Goal: Task Accomplishment & Management: Complete application form

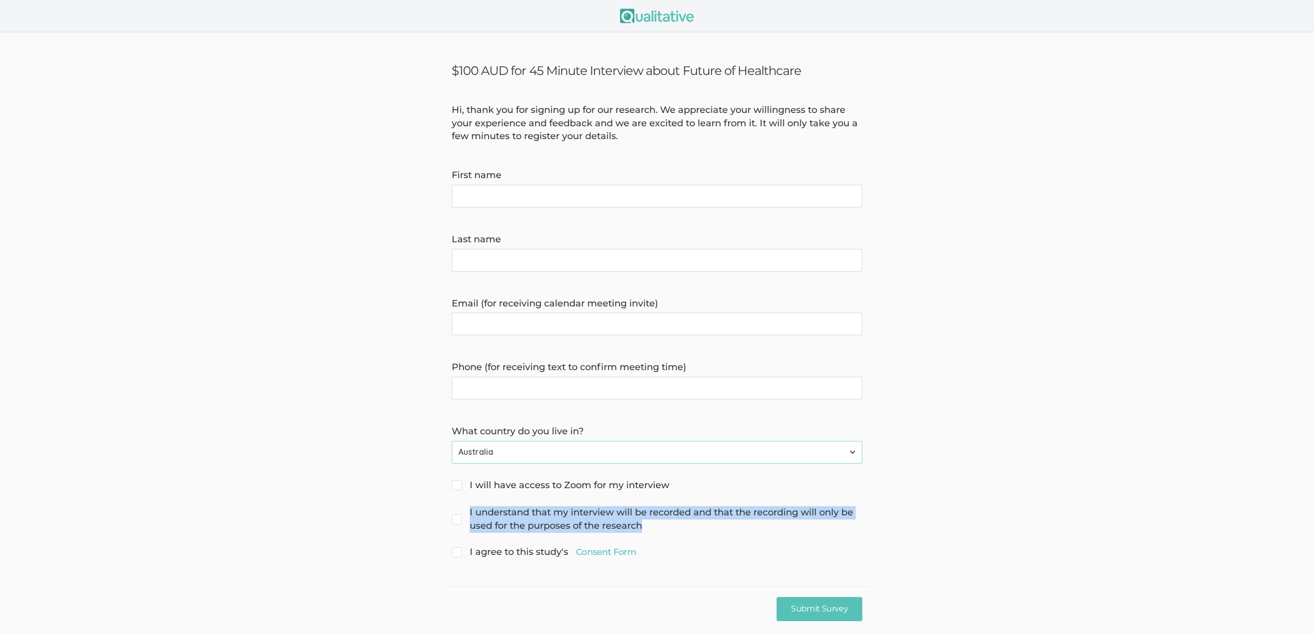
click at [636, 18] on img at bounding box center [657, 16] width 74 height 14
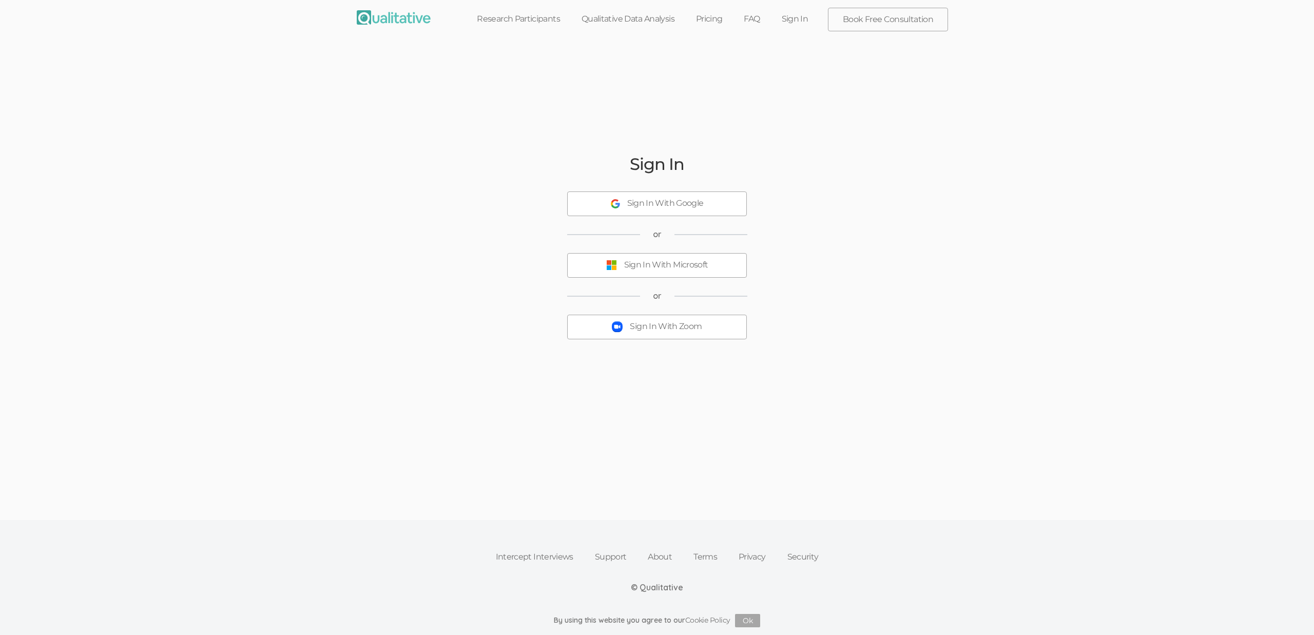
click at [690, 272] on button "Sign In With Microsoft" at bounding box center [657, 265] width 180 height 25
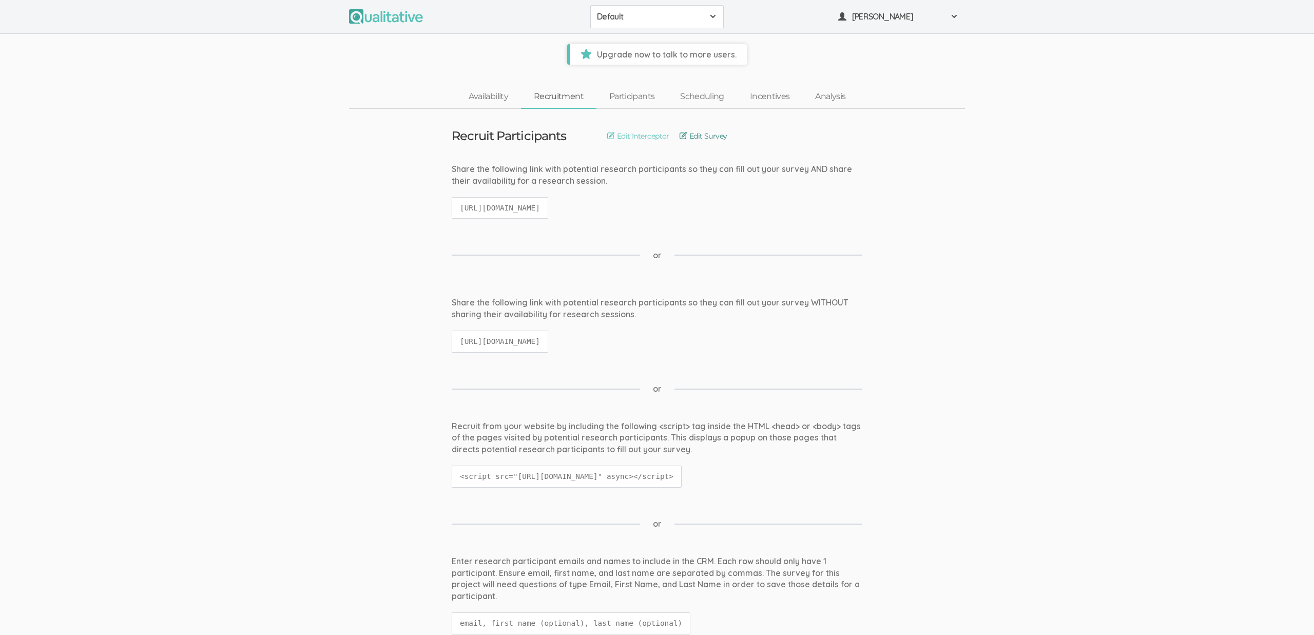
click at [710, 136] on link "Edit Survey" at bounding box center [704, 135] width 48 height 11
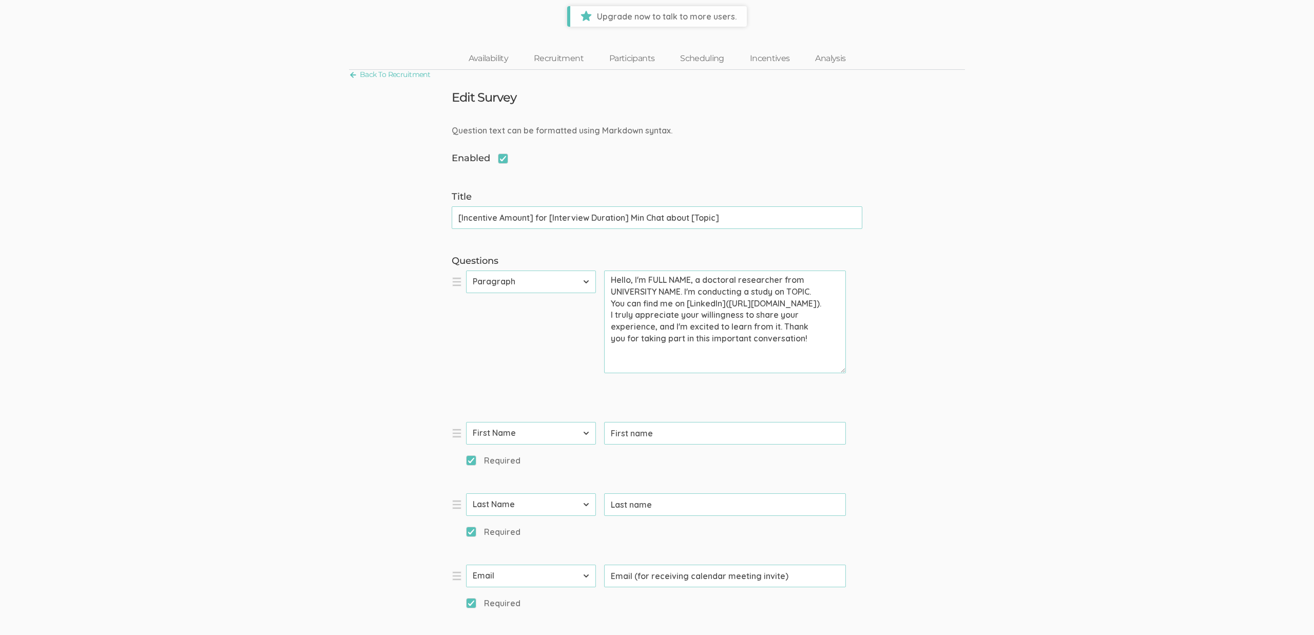
scroll to position [35, 0]
click at [486, 135] on div "Question text can be formatted using Markdown syntax." at bounding box center [657, 133] width 426 height 12
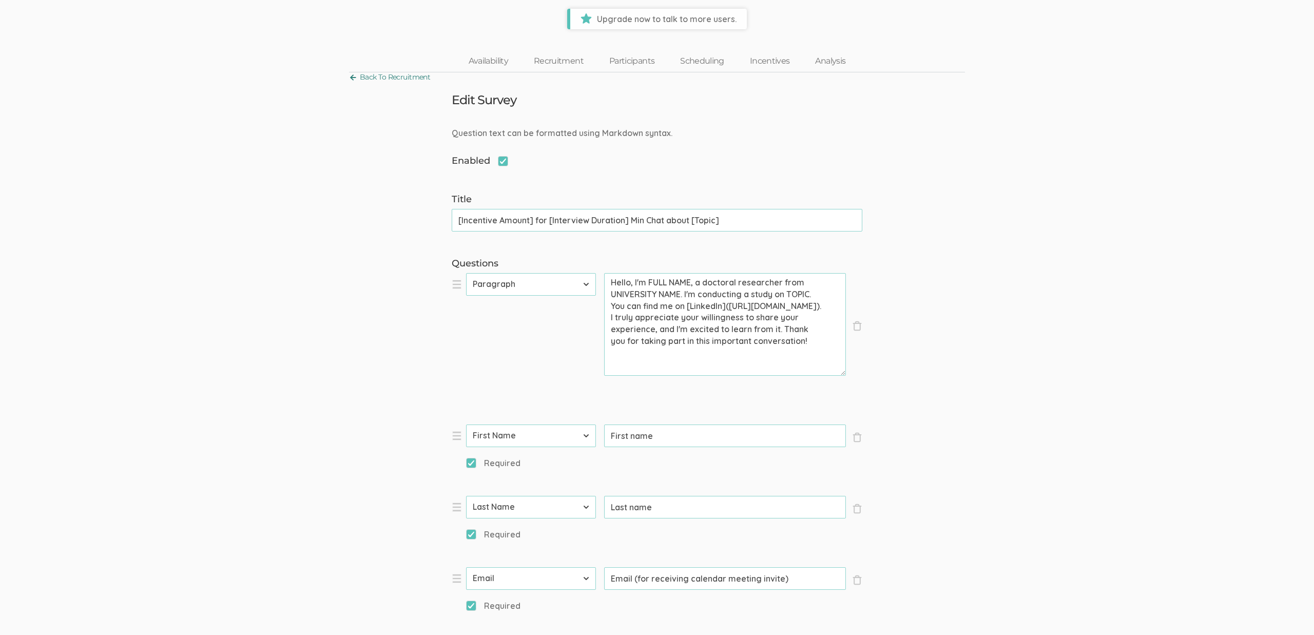
click at [402, 79] on link "Back To Recruitment" at bounding box center [389, 77] width 81 height 14
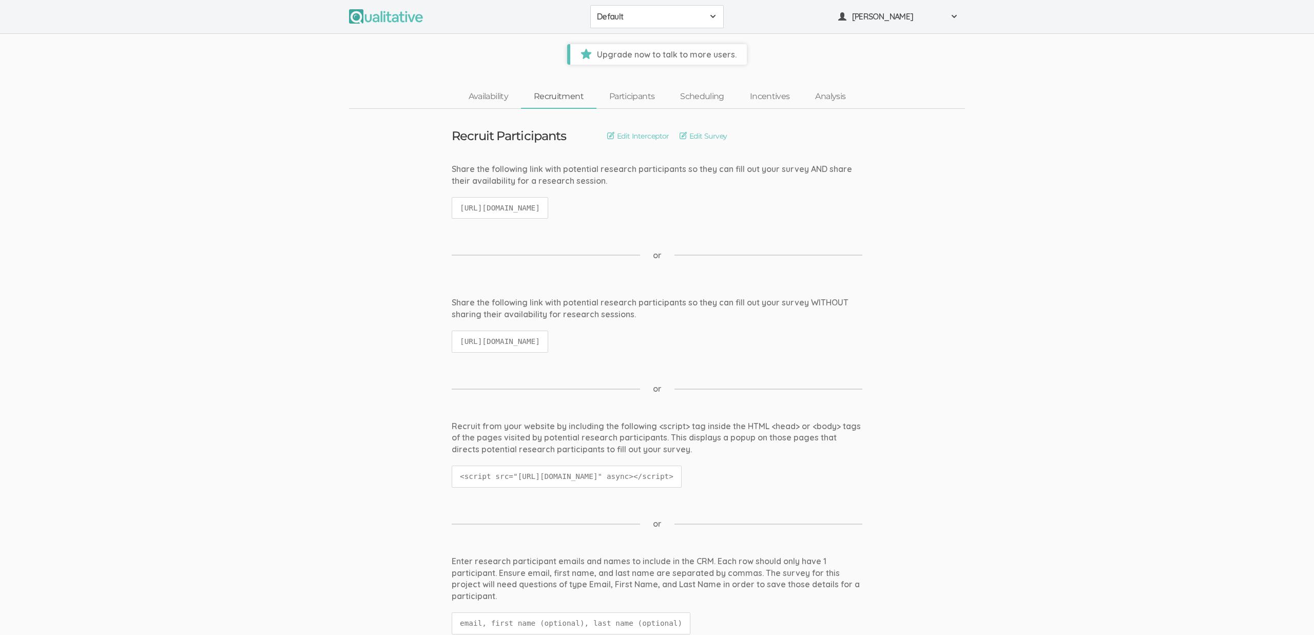
drag, startPoint x: 590, startPoint y: 15, endPoint x: 601, endPoint y: 17, distance: 10.4
click at [594, 16] on button "Default" at bounding box center [657, 16] width 134 height 23
click at [662, 46] on link "Test Project" at bounding box center [657, 40] width 132 height 24
click at [712, 136] on link "Edit Survey" at bounding box center [704, 135] width 48 height 11
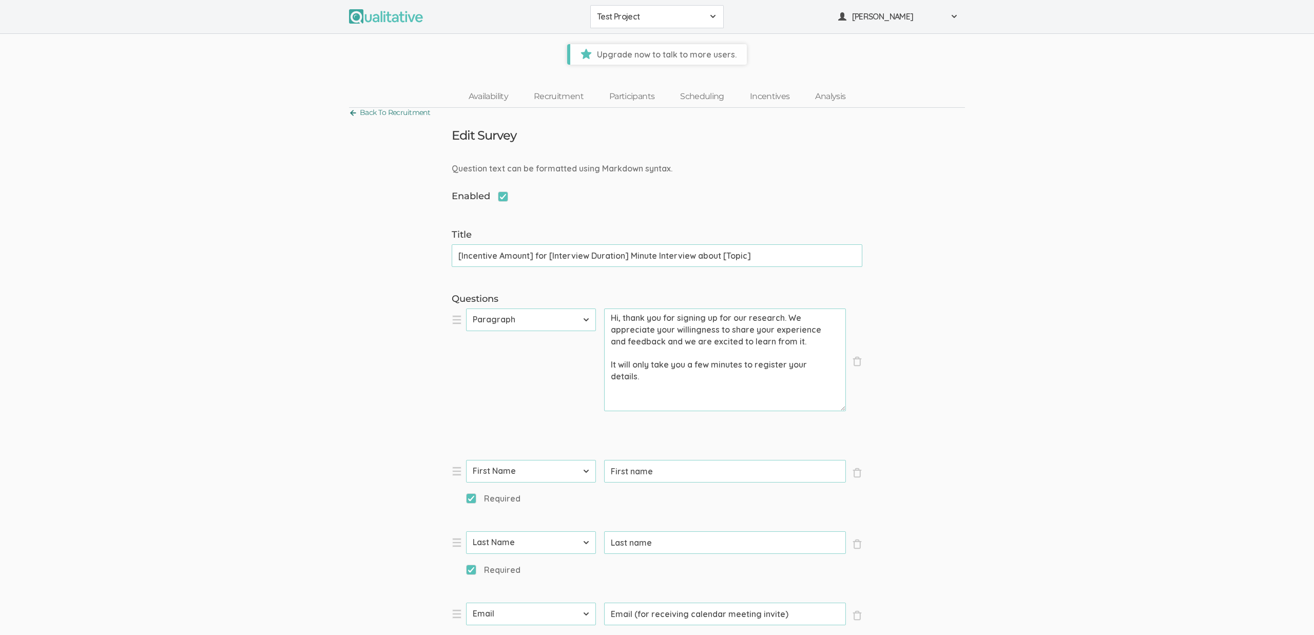
click at [397, 112] on link "Back To Recruitment" at bounding box center [389, 113] width 81 height 14
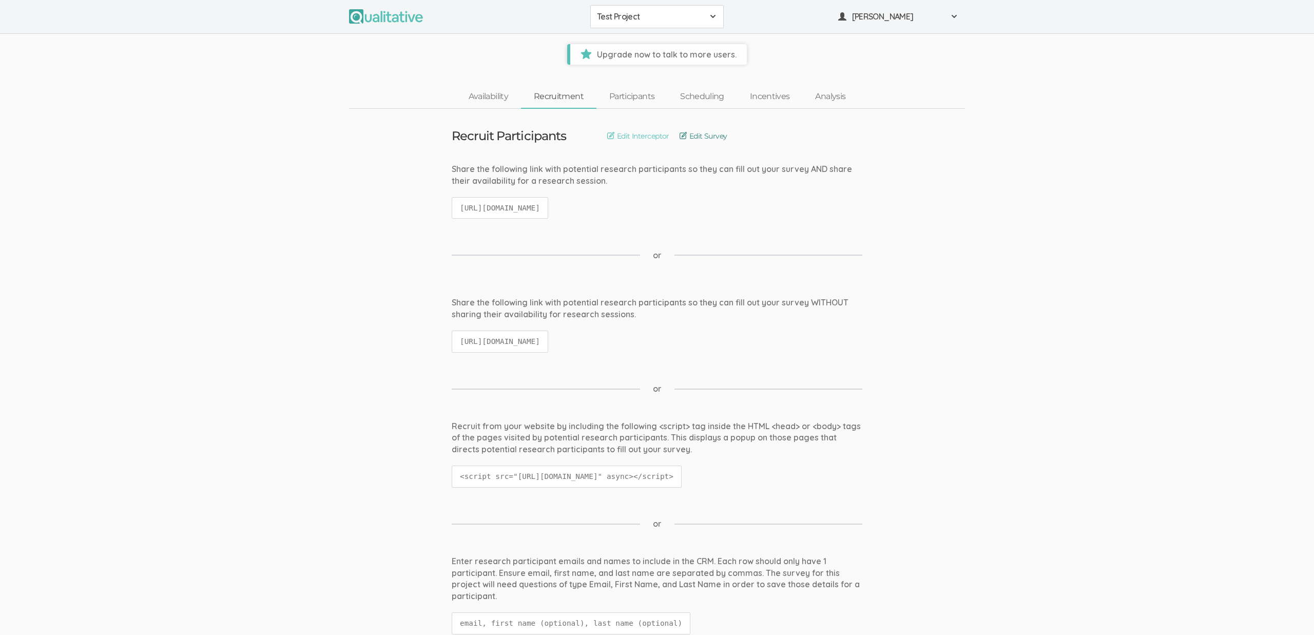
click at [709, 138] on link "Edit Survey" at bounding box center [704, 135] width 48 height 11
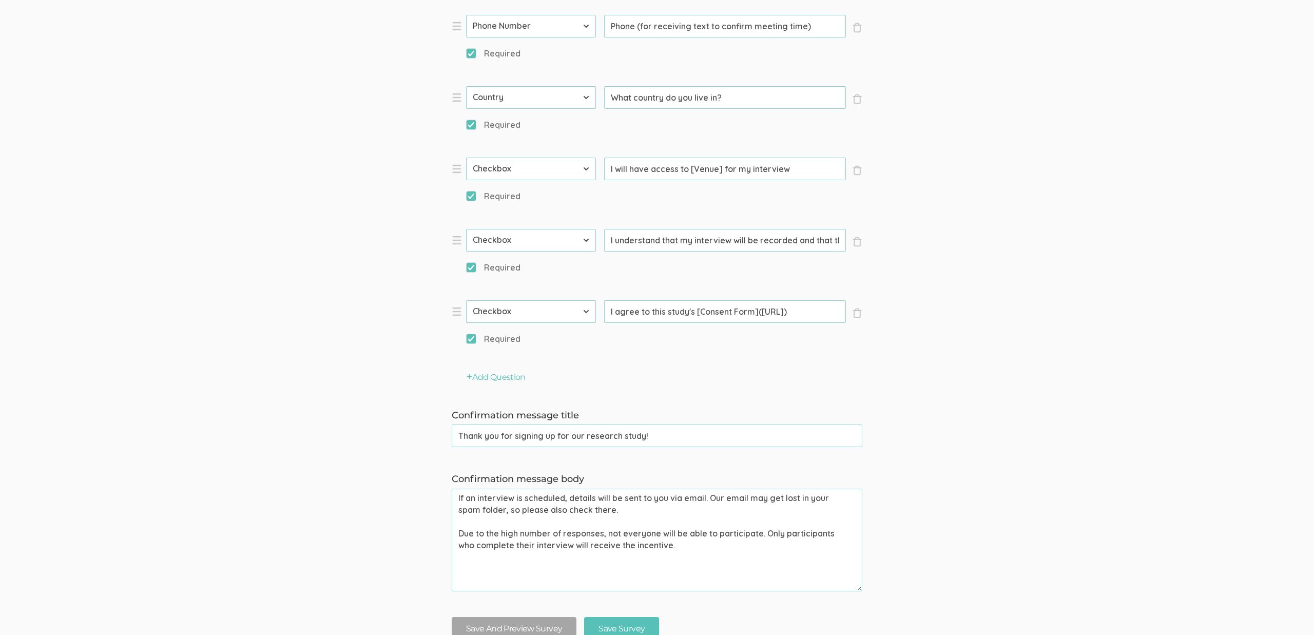
scroll to position [893, 0]
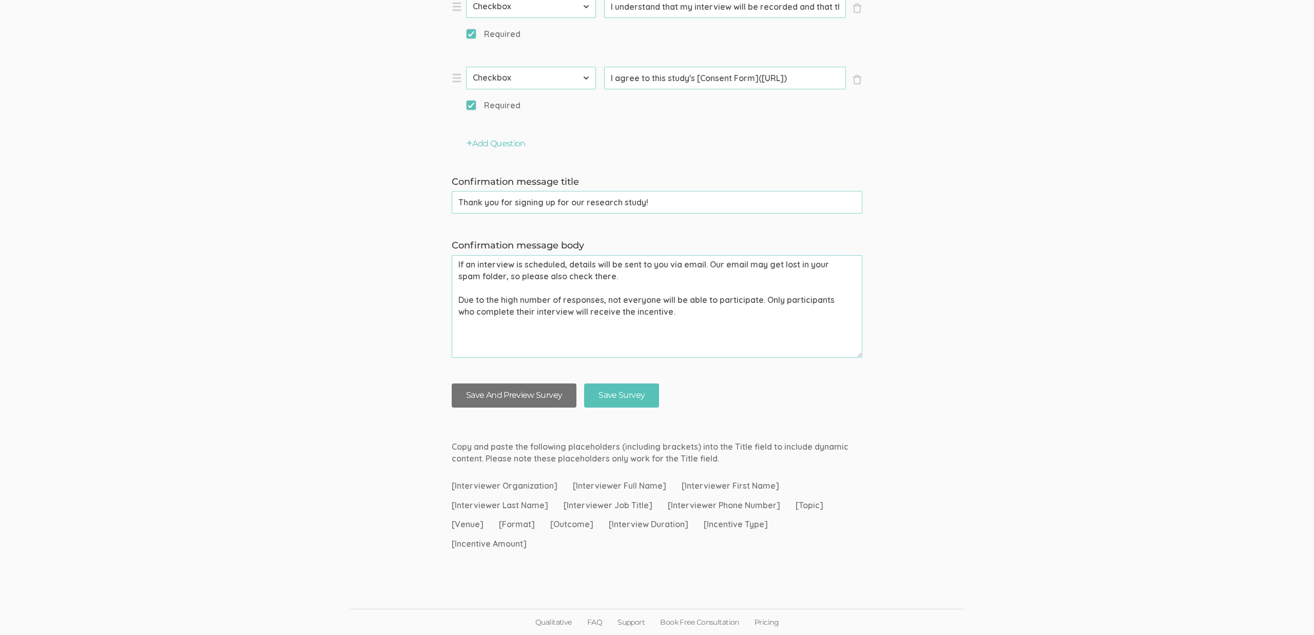
click at [545, 402] on button "Save And Preview Survey" at bounding box center [514, 396] width 125 height 24
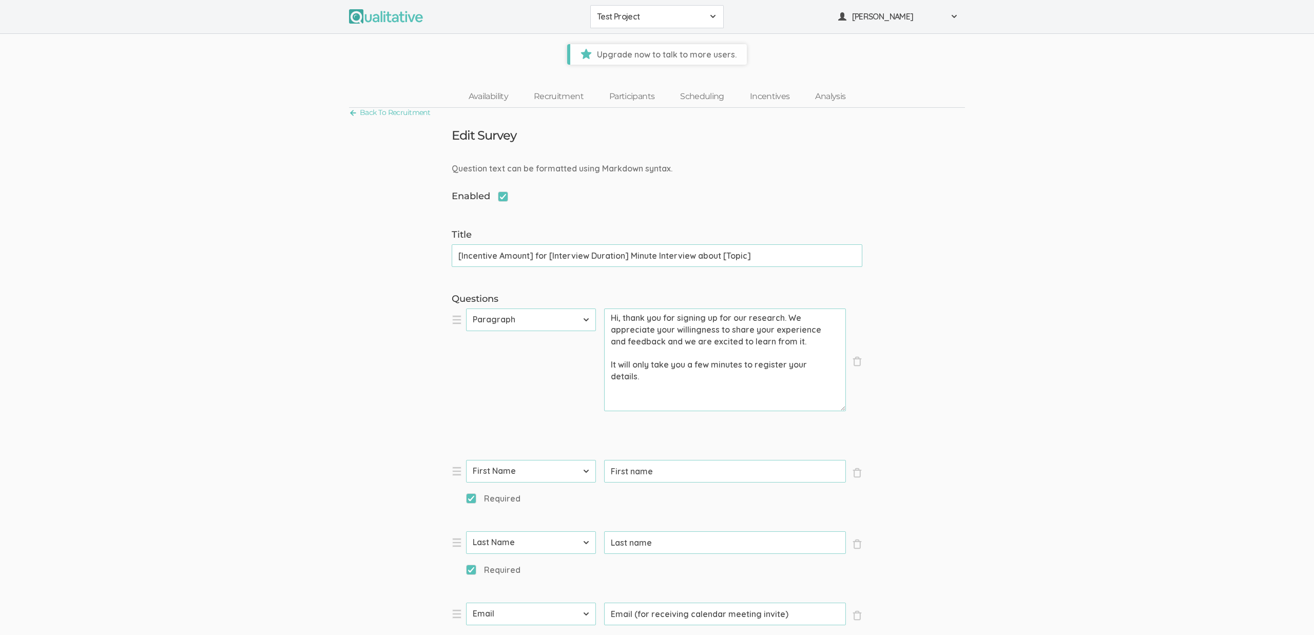
drag, startPoint x: 789, startPoint y: 254, endPoint x: 446, endPoint y: 239, distance: 343.8
click at [446, 239] on div "Title [Incentive Amount] for [Interview Duration] Minute Interview about [Topic…" at bounding box center [657, 247] width 426 height 39
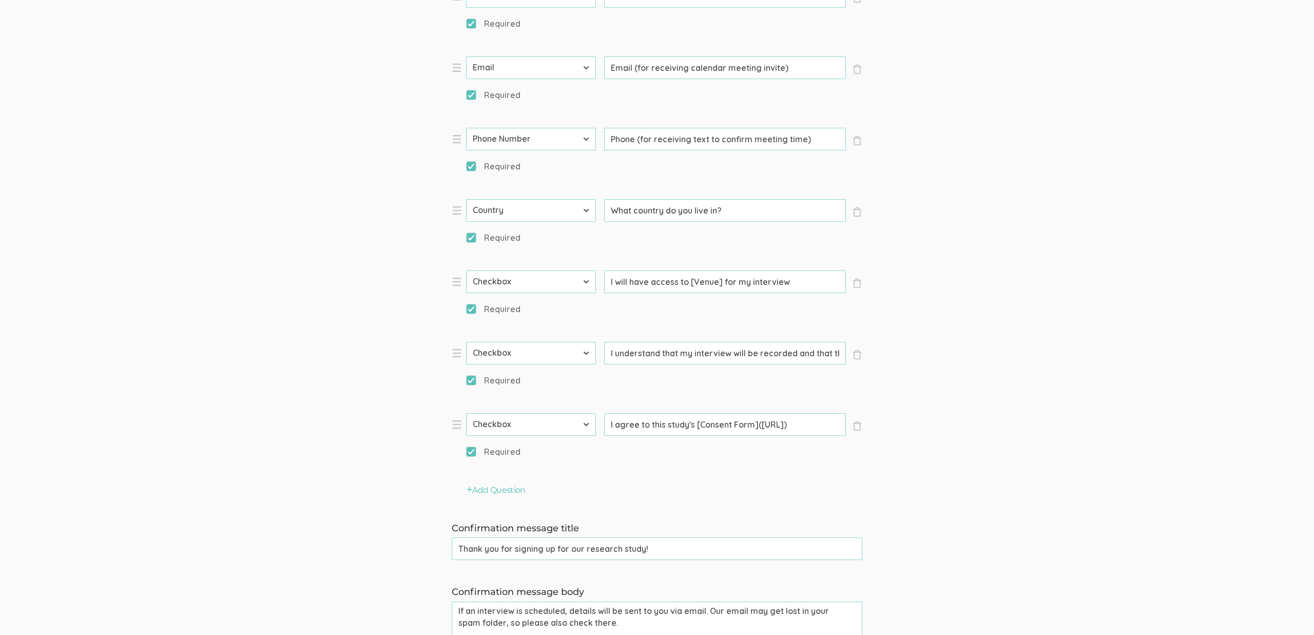
scroll to position [893, 0]
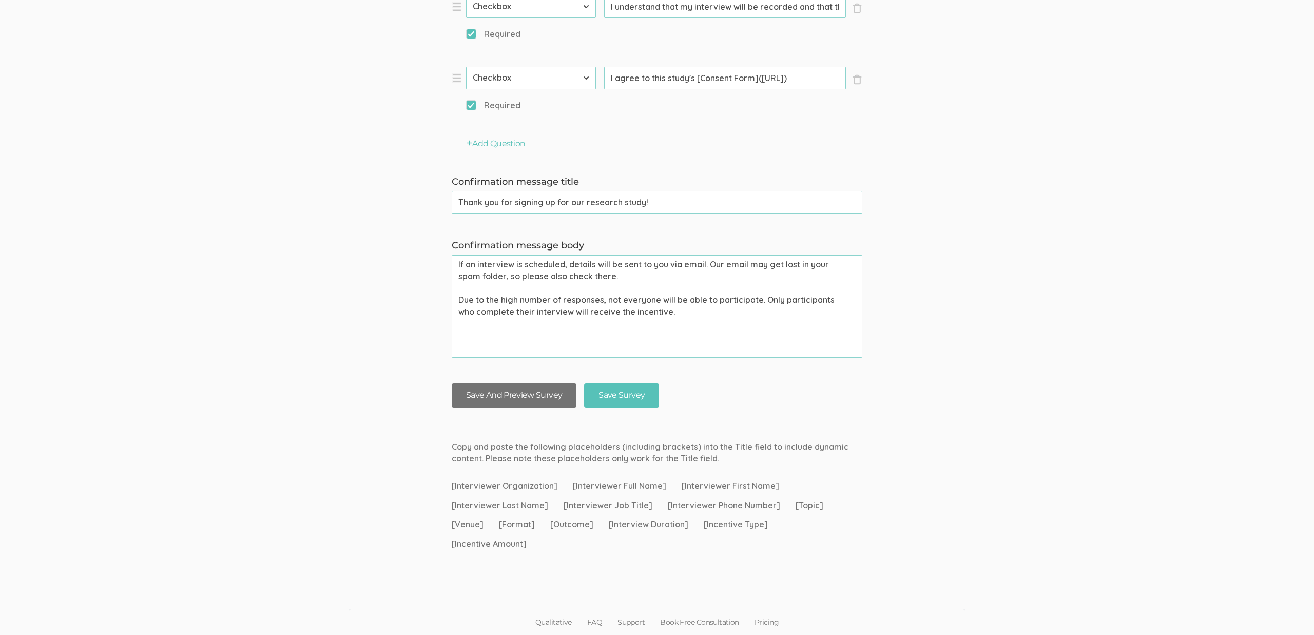
type input "Future of Healthcare"
click at [550, 394] on button "Save And Preview Survey" at bounding box center [514, 396] width 125 height 24
